Goal: Transaction & Acquisition: Download file/media

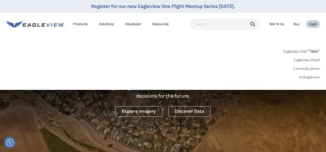
click at [311, 77] on link "MyEagleview" at bounding box center [309, 77] width 21 height 5
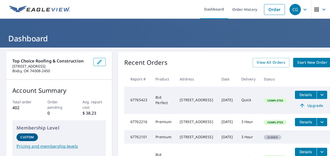
click at [155, 128] on td "Premium" at bounding box center [163, 122] width 24 height 16
click at [308, 121] on span "Details" at bounding box center [305, 122] width 15 height 5
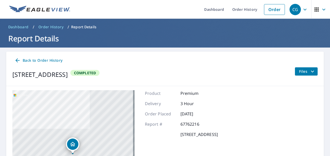
click at [299, 72] on span "Files" at bounding box center [307, 72] width 16 height 6
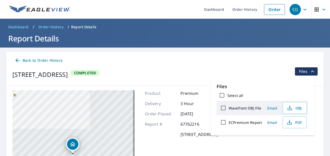
click at [254, 123] on label "ECPremium Report" at bounding box center [244, 122] width 33 height 5
click at [228, 123] on input "ECPremium Report" at bounding box center [223, 122] width 11 height 11
checkbox input "true"
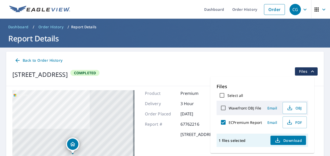
click at [279, 136] on button "Download" at bounding box center [288, 140] width 36 height 9
click at [286, 109] on span "OBJ" at bounding box center [294, 108] width 16 height 6
click at [326, 152] on div at bounding box center [326, 152] width 0 height 0
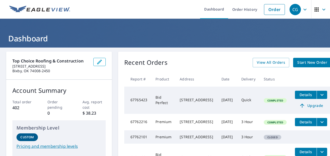
click at [213, 100] on div "[STREET_ADDRESS]" at bounding box center [196, 100] width 33 height 5
click at [313, 95] on span "Details" at bounding box center [305, 94] width 15 height 5
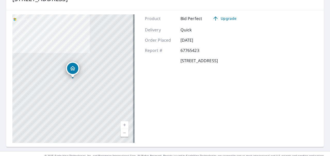
scroll to position [77, 0]
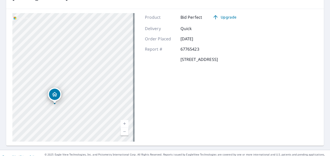
drag, startPoint x: 69, startPoint y: 93, endPoint x: 106, endPoint y: 70, distance: 44.4
click at [106, 70] on div "[STREET_ADDRESS]" at bounding box center [73, 77] width 122 height 129
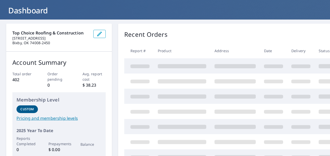
scroll to position [26, 0]
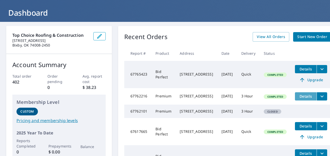
click at [310, 99] on span "Details" at bounding box center [305, 96] width 15 height 5
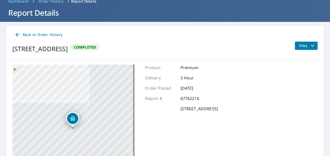
click at [304, 49] on span "Files" at bounding box center [307, 46] width 16 height 6
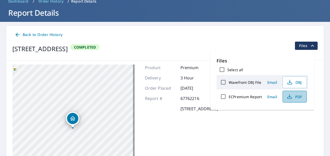
click at [293, 97] on span "PDF" at bounding box center [294, 97] width 16 height 6
